Goal: Information Seeking & Learning: Learn about a topic

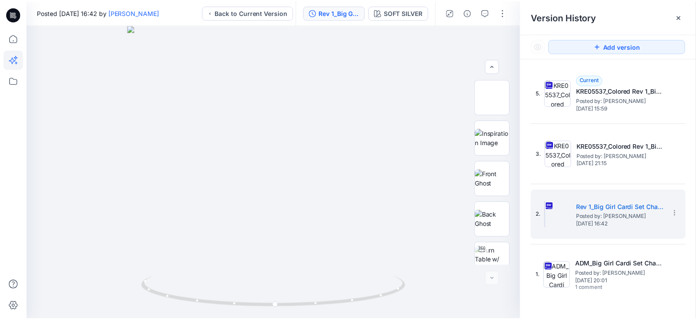
scroll to position [135, 0]
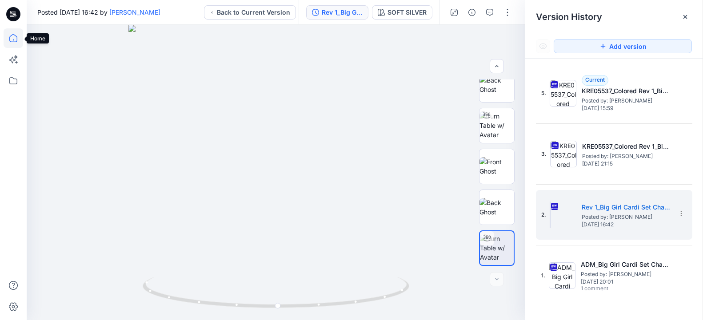
click at [21, 39] on icon at bounding box center [14, 38] width 20 height 20
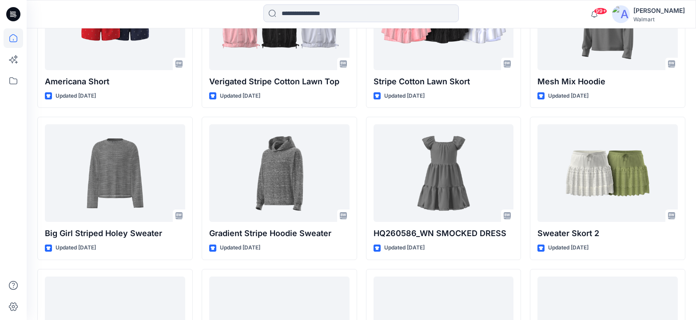
scroll to position [2907, 0]
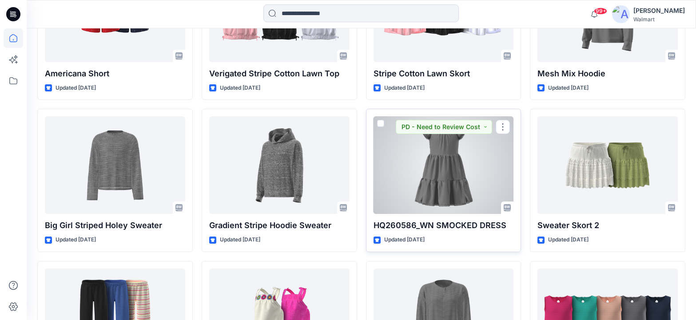
click at [441, 168] on div at bounding box center [444, 165] width 140 height 98
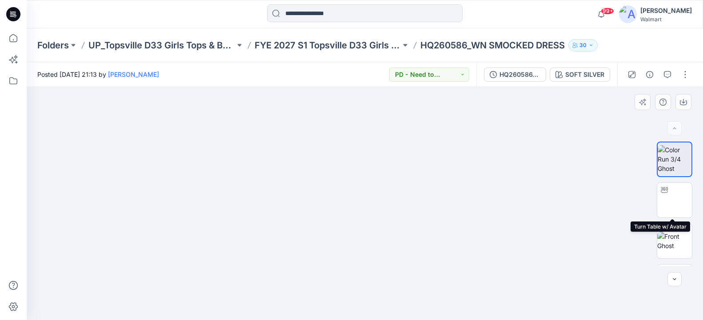
drag, startPoint x: 659, startPoint y: 196, endPoint x: 544, endPoint y: 181, distance: 115.6
click at [659, 196] on div at bounding box center [664, 190] width 14 height 14
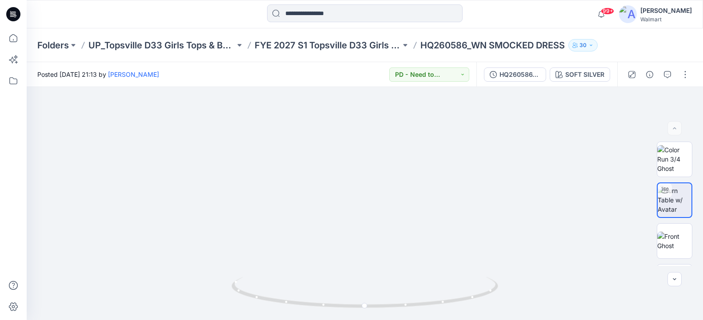
drag, startPoint x: 504, startPoint y: 42, endPoint x: 485, endPoint y: 48, distance: 19.7
click at [504, 42] on p "HQ260586_WN SMOCKED DRESS" at bounding box center [492, 45] width 144 height 12
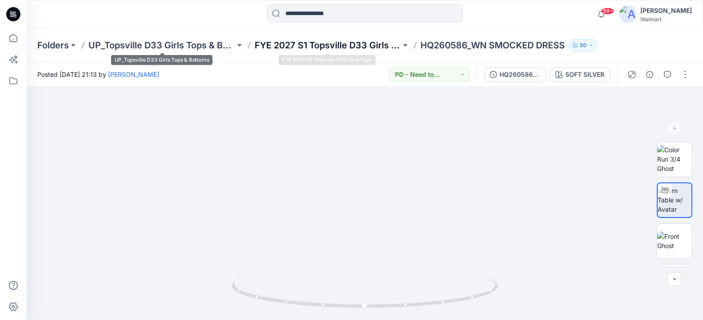
click at [303, 45] on p "FYE 2027 S1 Topsville D33 Girls Tops" at bounding box center [327, 45] width 147 height 12
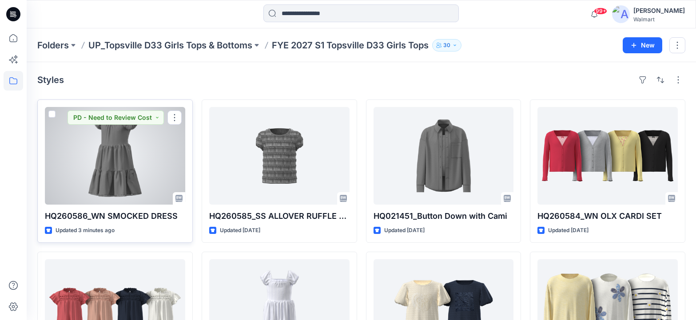
click at [140, 147] on div at bounding box center [115, 156] width 140 height 98
